Goal: Check status: Check status

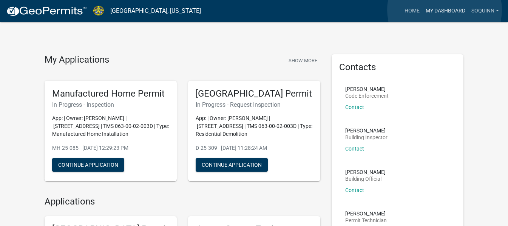
click at [444, 10] on link "My Dashboard" at bounding box center [445, 11] width 46 height 14
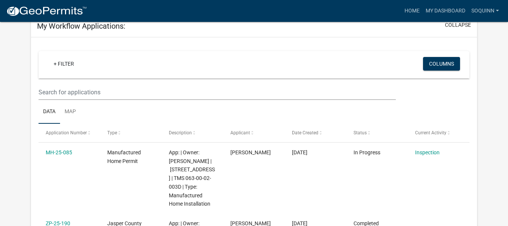
scroll to position [38, 0]
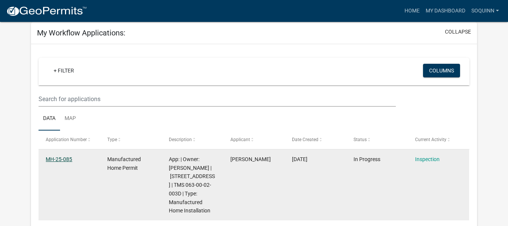
click at [56, 160] on link "MH-25-085" at bounding box center [59, 159] width 26 height 6
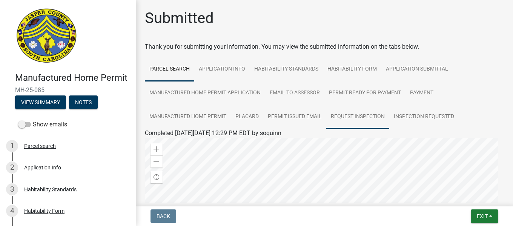
click at [365, 115] on link "Request Inspection" at bounding box center [358, 117] width 63 height 24
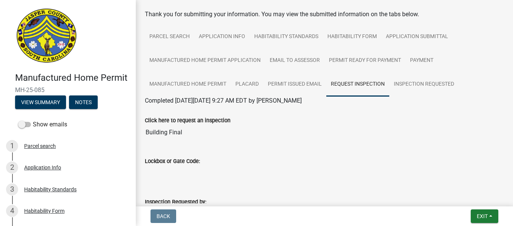
scroll to position [76, 0]
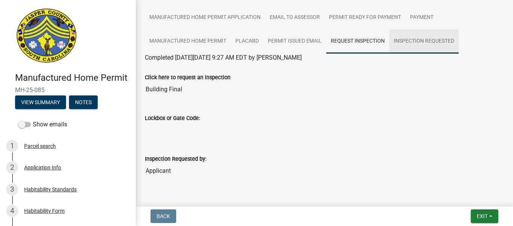
click at [426, 40] on link "Inspection Requested" at bounding box center [424, 41] width 69 height 24
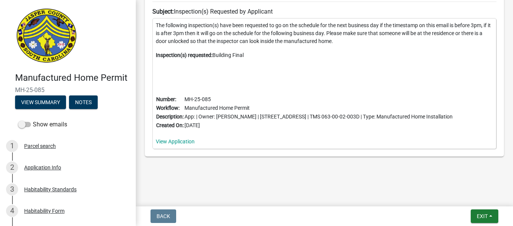
scroll to position [279, 0]
click at [182, 139] on link "View Application" at bounding box center [175, 141] width 39 height 6
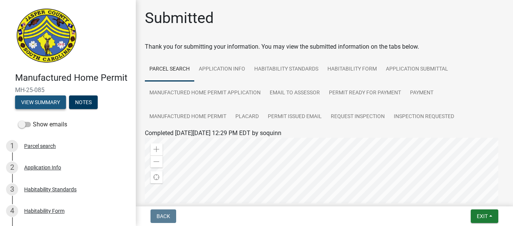
click at [44, 109] on button "View Summary" at bounding box center [40, 103] width 51 height 14
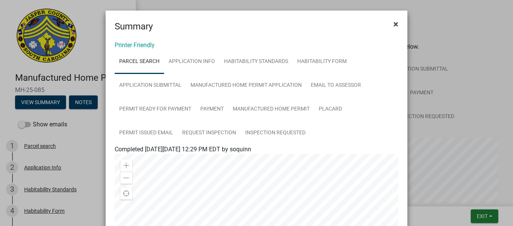
click at [394, 25] on span "×" at bounding box center [396, 24] width 5 height 11
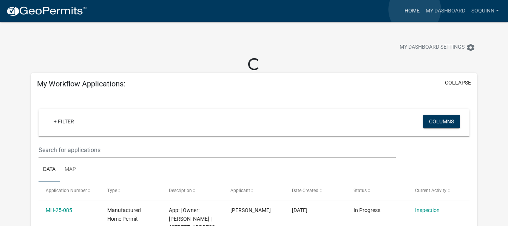
click at [415, 9] on link "Home" at bounding box center [411, 11] width 21 height 14
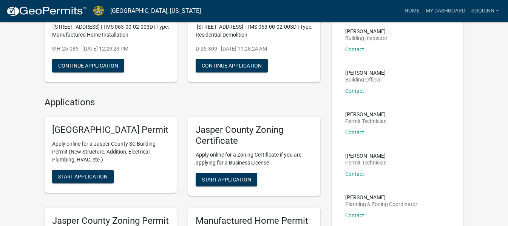
scroll to position [98, 0]
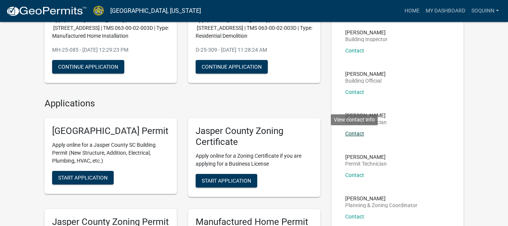
click at [356, 133] on link "Contact" at bounding box center [354, 134] width 19 height 6
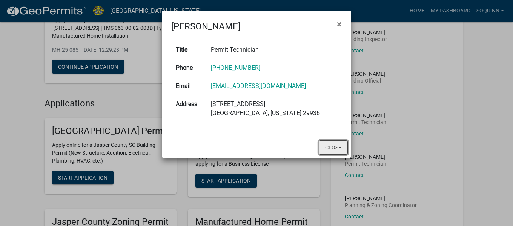
click at [338, 149] on button "Close" at bounding box center [333, 147] width 29 height 14
